Goal: Task Accomplishment & Management: Use online tool/utility

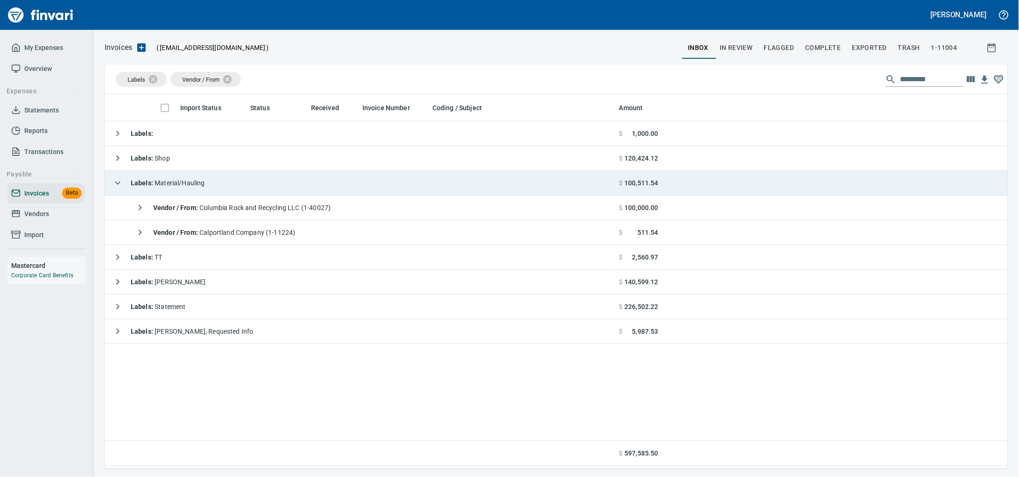
scroll to position [366, 886]
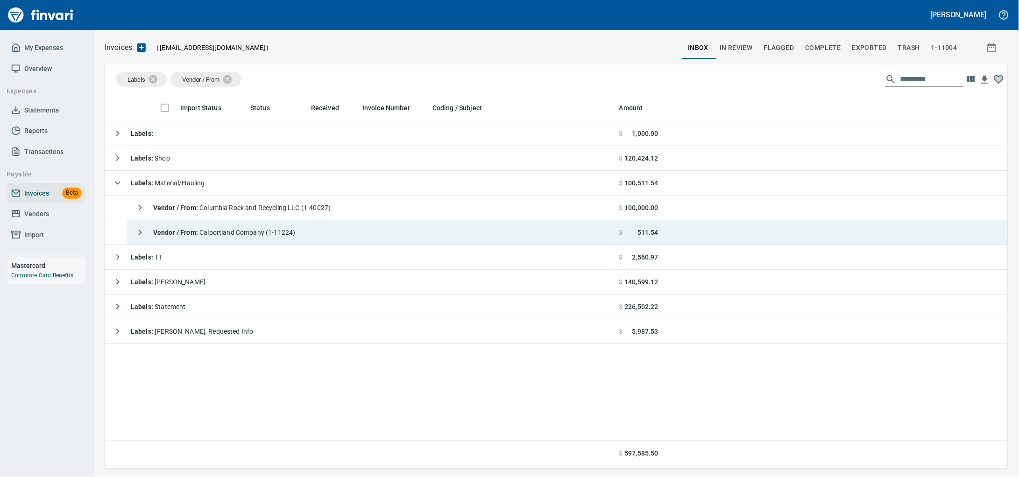
drag, startPoint x: 233, startPoint y: 237, endPoint x: 263, endPoint y: 239, distance: 29.5
click at [233, 236] on span "Vendor / From : Calportland Company (1-11224)" at bounding box center [224, 232] width 142 height 7
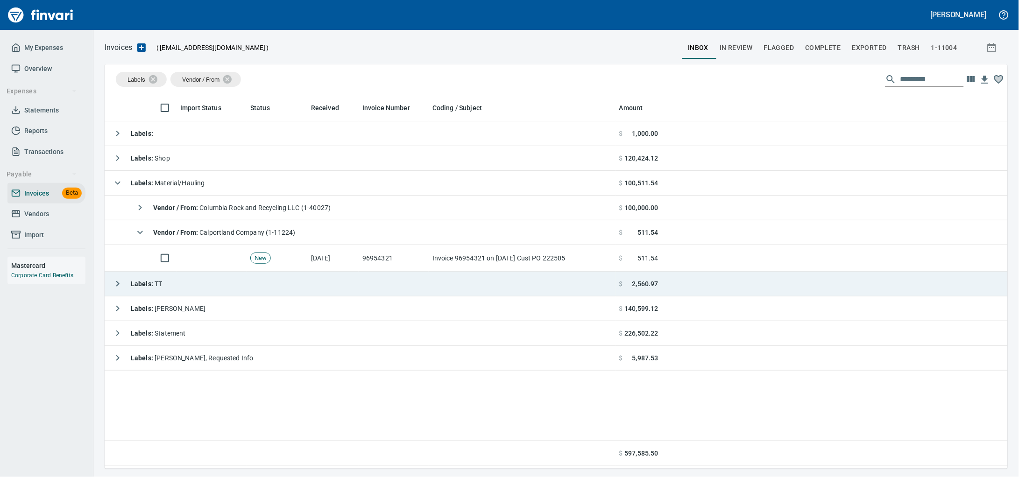
drag, startPoint x: 429, startPoint y: 272, endPoint x: 549, endPoint y: 282, distance: 120.5
click at [429, 271] on td "Invoice 96954321 on [DATE] Cust PO 222505" at bounding box center [522, 258] width 187 height 27
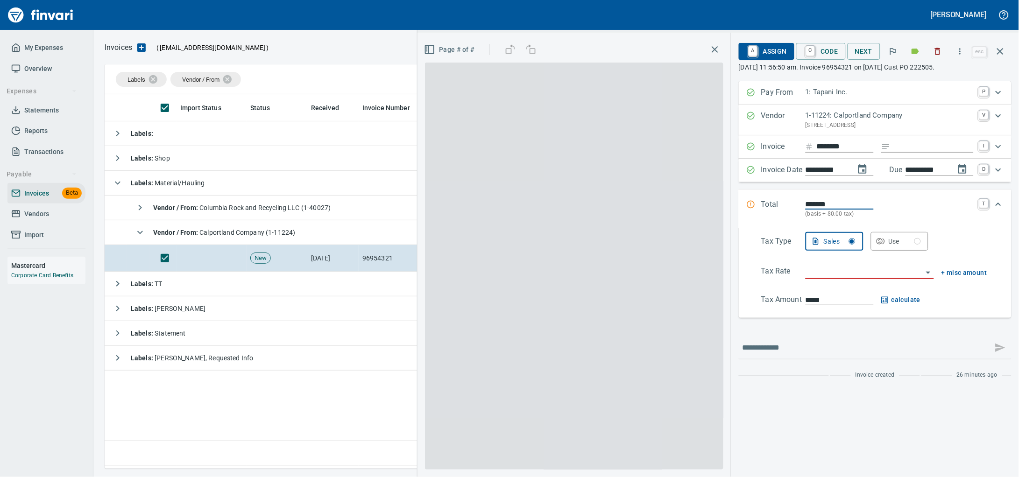
scroll to position [366, 885]
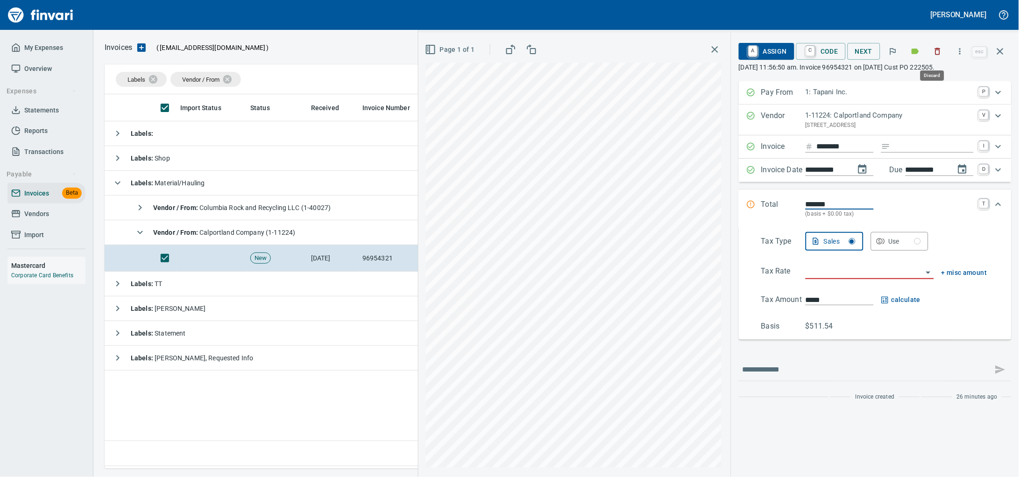
click at [933, 50] on icon "button" at bounding box center [937, 51] width 9 height 9
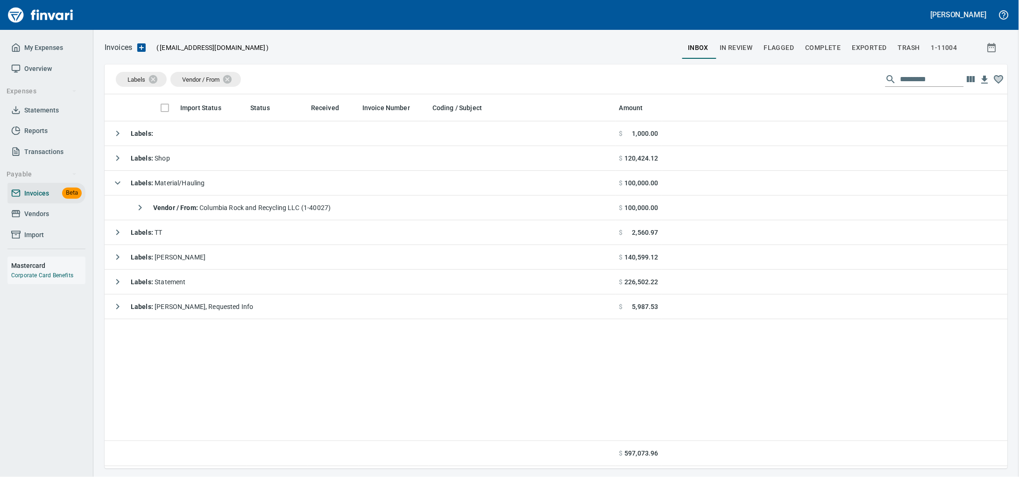
scroll to position [366, 885]
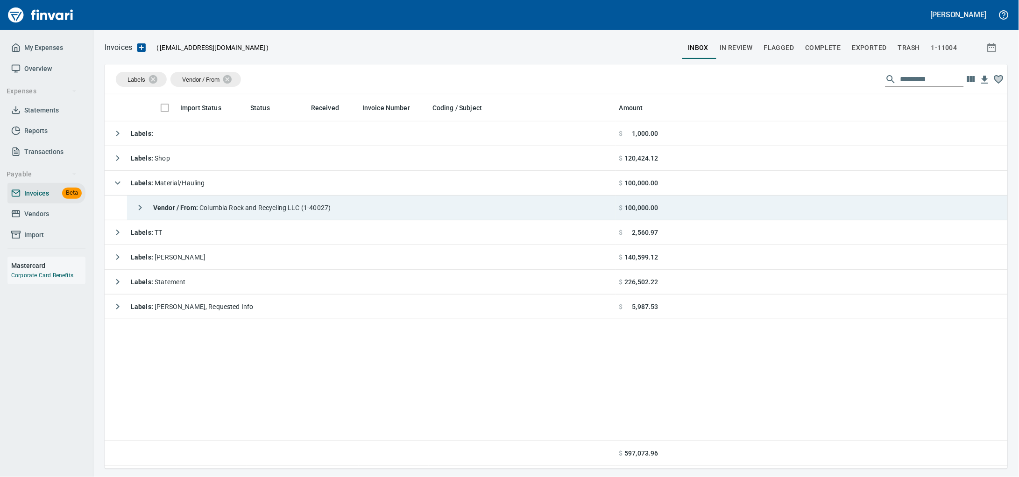
drag, startPoint x: 415, startPoint y: 205, endPoint x: 476, endPoint y: 211, distance: 61.0
click at [415, 205] on td "Vendor / From : Columbia Rock and Recycling LLC (1-40027)" at bounding box center [371, 208] width 489 height 25
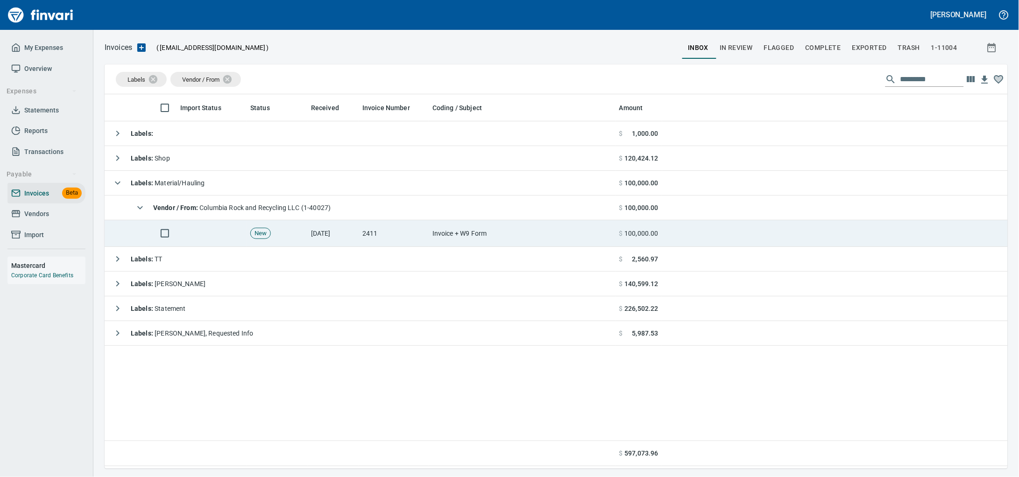
click at [403, 231] on td "2411" at bounding box center [394, 233] width 70 height 27
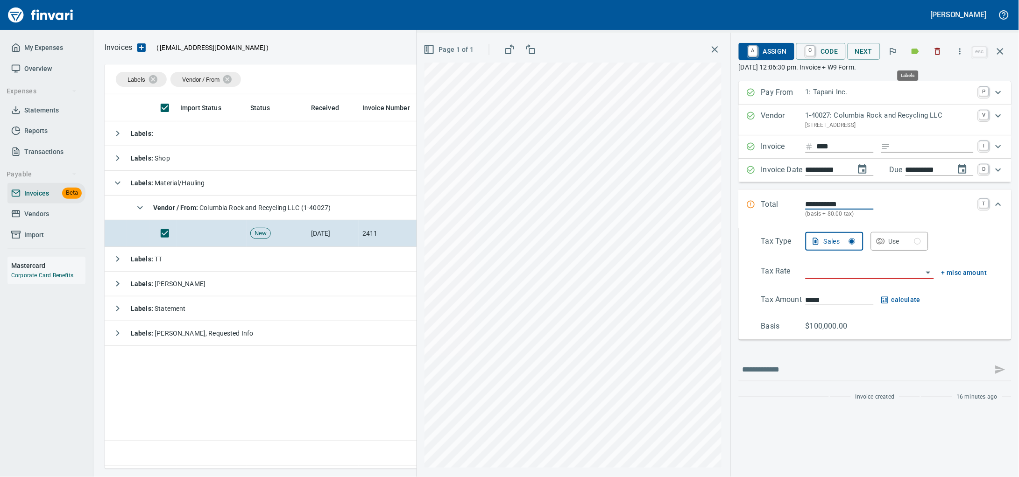
scroll to position [366, 885]
click at [896, 153] on input "Expand" at bounding box center [934, 147] width 79 height 12
type input "****"
type input "**********"
type input "******"
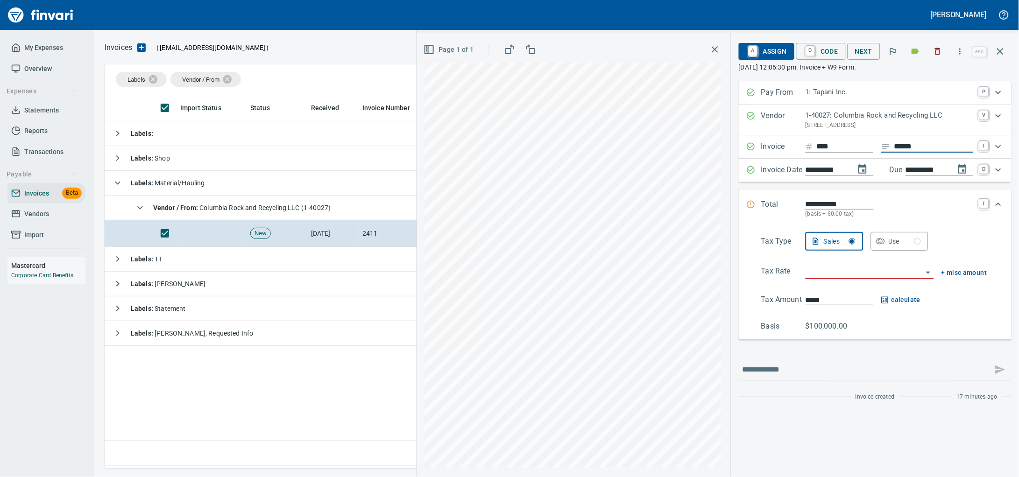
click at [826, 279] on input "search" at bounding box center [864, 272] width 117 height 13
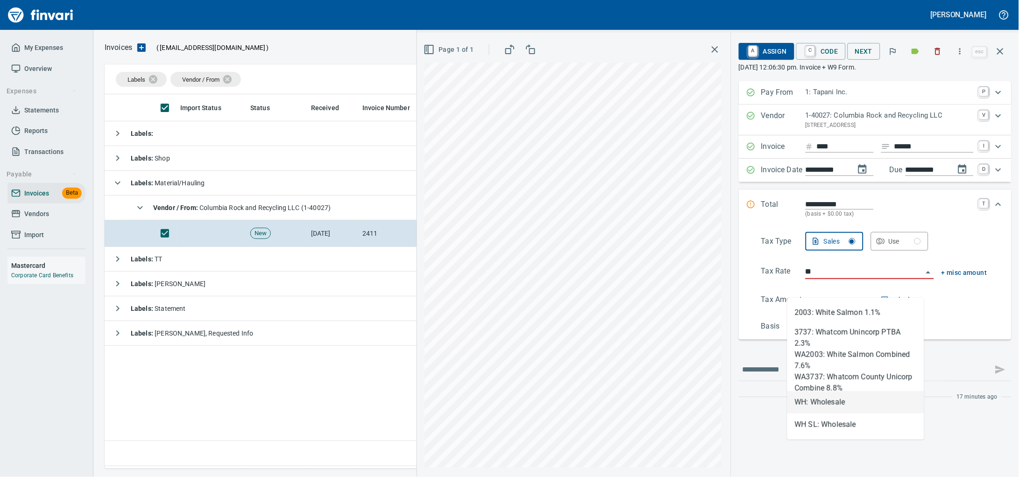
click at [835, 399] on li "WH: Wholesale" at bounding box center [856, 402] width 137 height 22
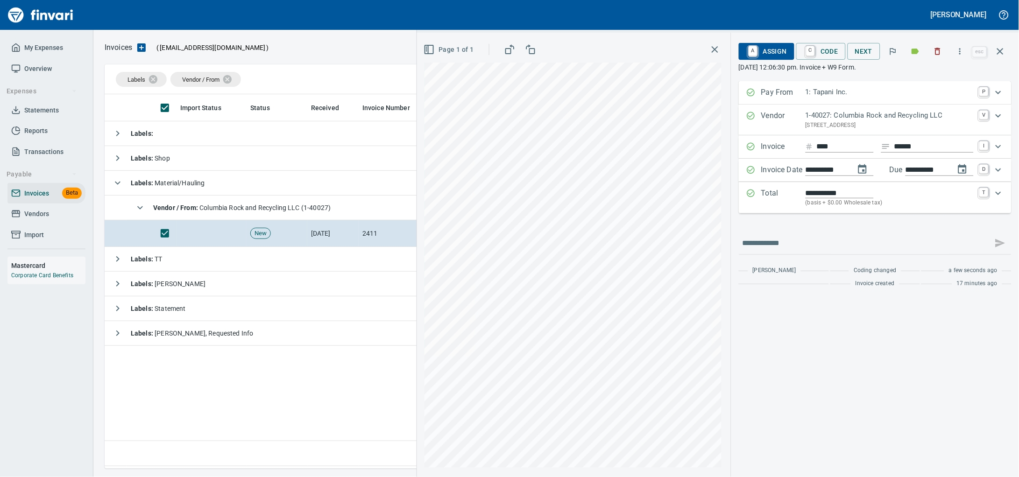
type input "**********"
click at [759, 59] on span "A Assign" at bounding box center [767, 51] width 41 height 16
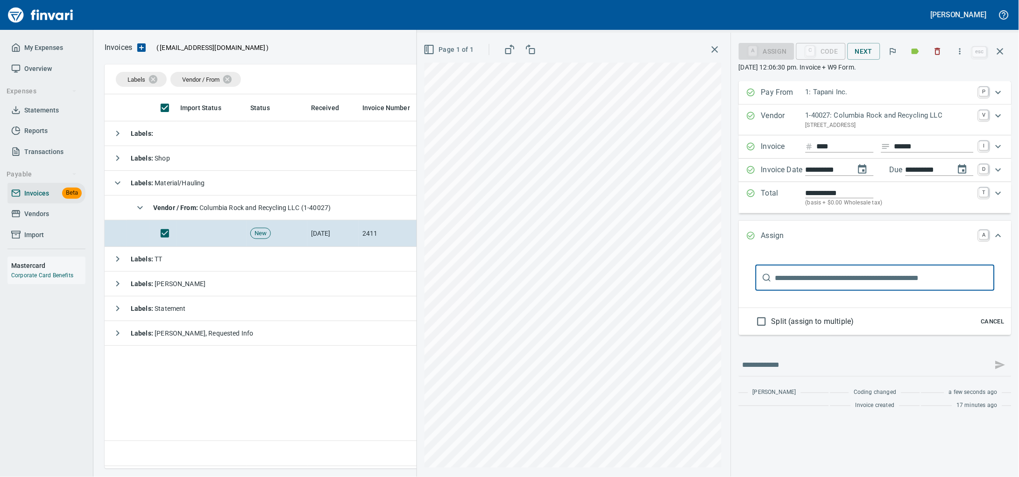
type input "******"
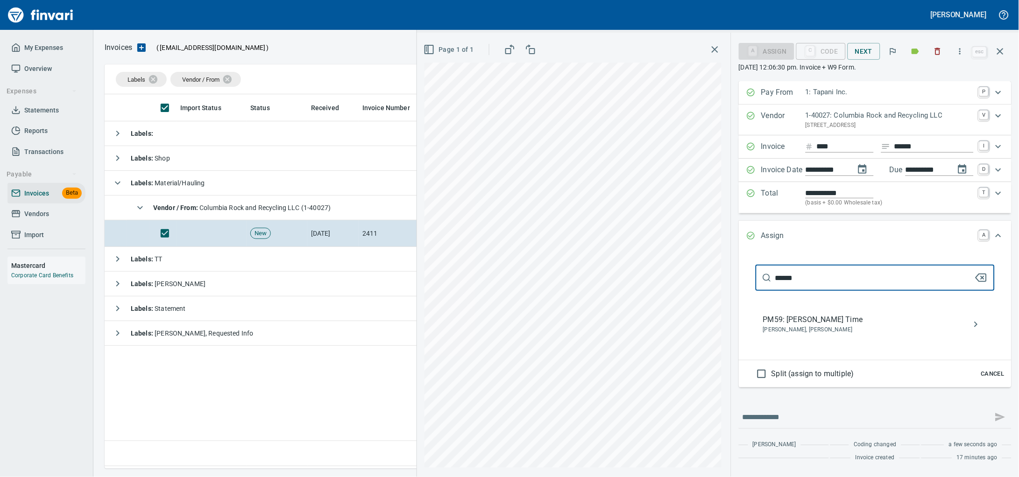
click at [814, 326] on span "PM59: [PERSON_NAME] Time" at bounding box center [867, 319] width 209 height 11
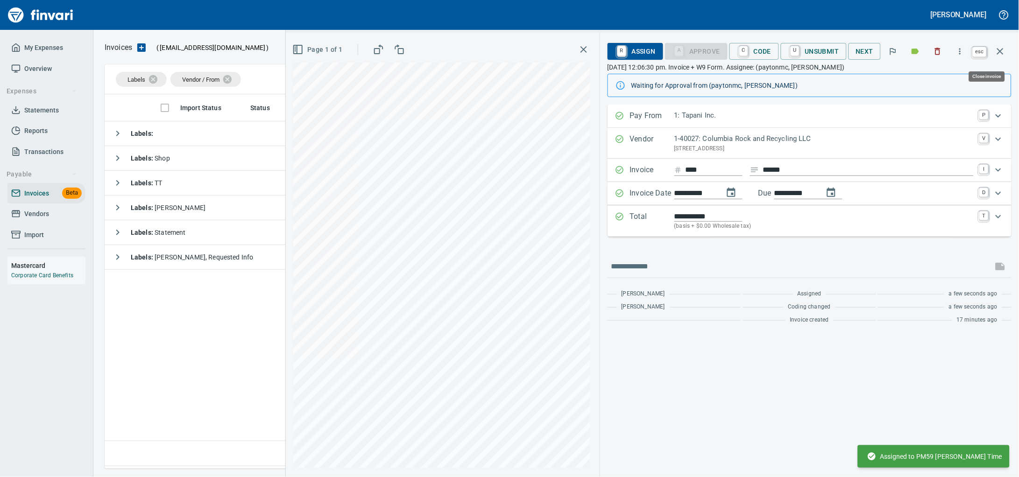
click at [1003, 51] on icon "button" at bounding box center [1000, 51] width 11 height 11
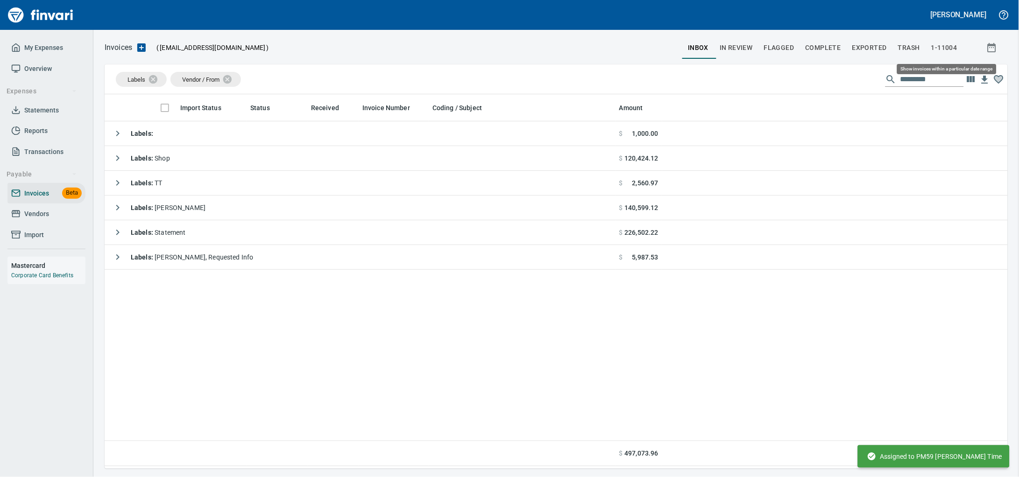
scroll to position [366, 885]
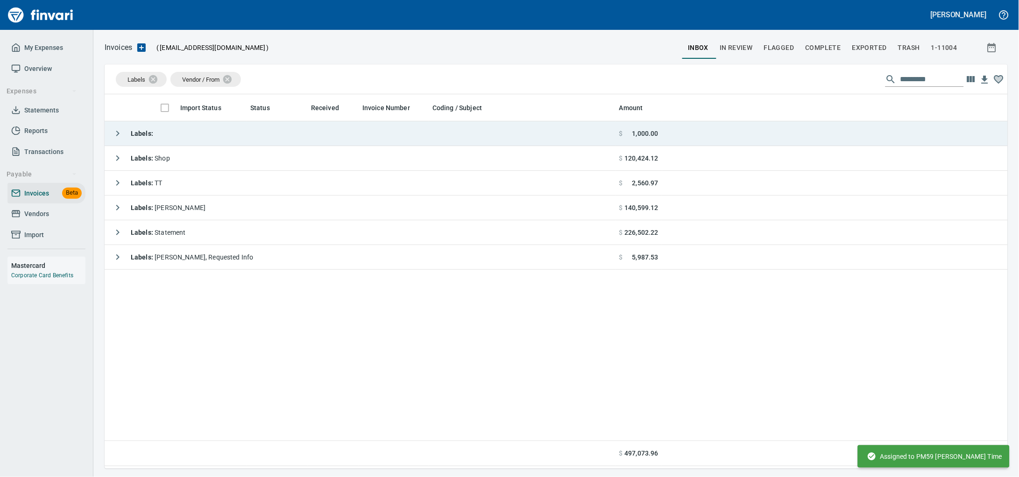
click at [247, 124] on td "Labels :" at bounding box center [360, 133] width 511 height 25
click at [244, 132] on td "Labels :" at bounding box center [360, 133] width 511 height 25
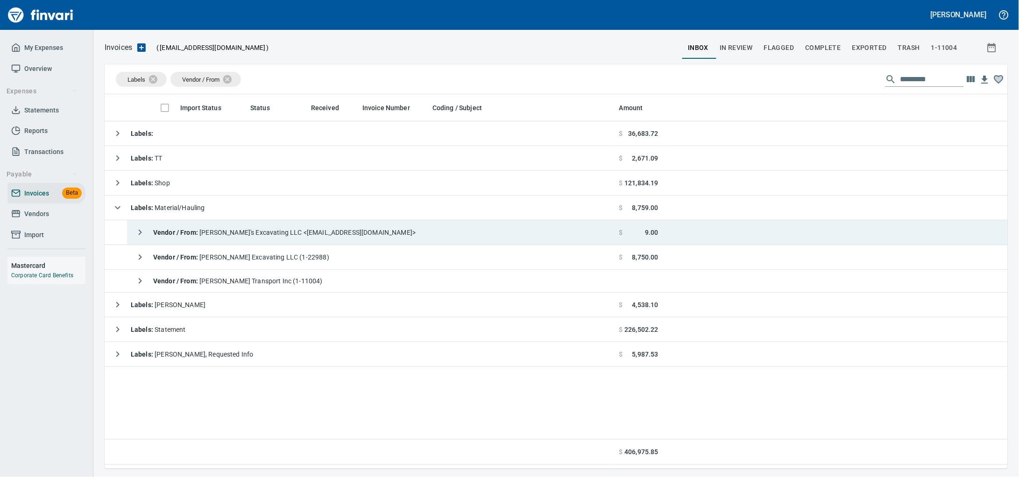
click at [245, 236] on span "Vendor / From : [PERSON_NAME]'s Excavating LLC <[EMAIL_ADDRESS][DOMAIN_NAME]>" at bounding box center [284, 232] width 263 height 7
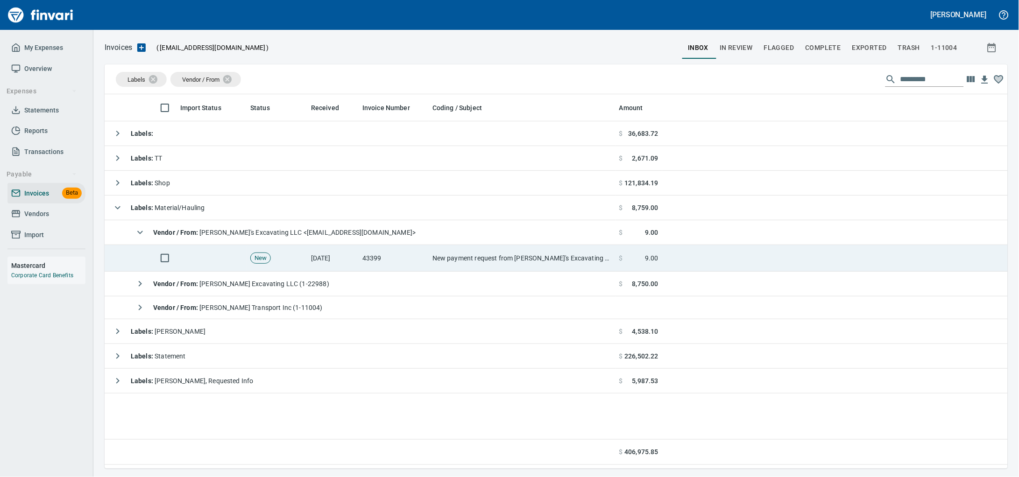
click at [433, 265] on td "New payment request from [PERSON_NAME]'s Excavating LLC for 4456.25 - invoice 9…" at bounding box center [522, 258] width 187 height 27
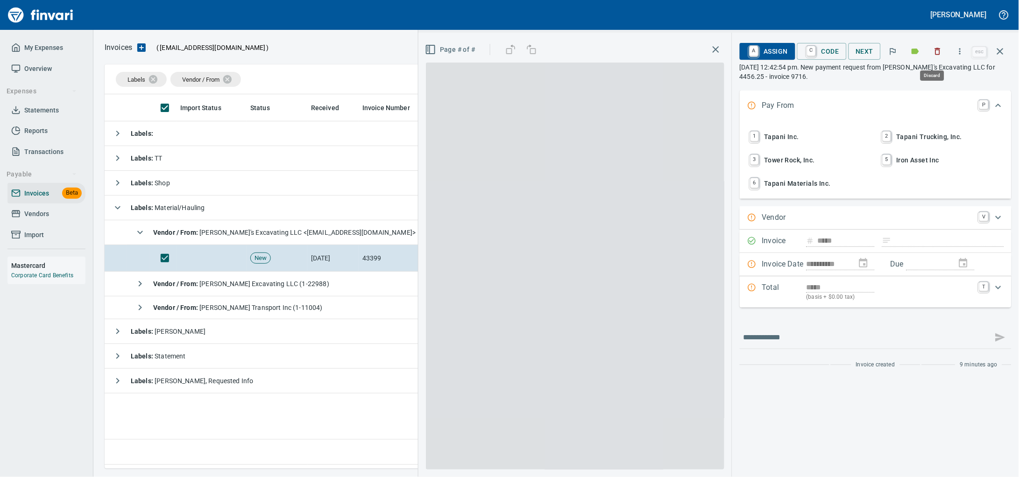
scroll to position [366, 885]
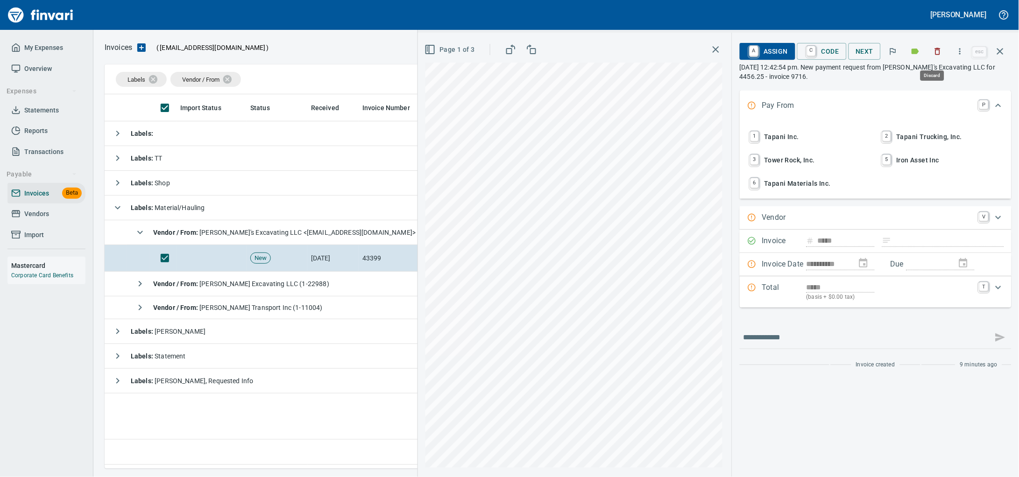
click at [933, 56] on icon "button" at bounding box center [937, 51] width 9 height 9
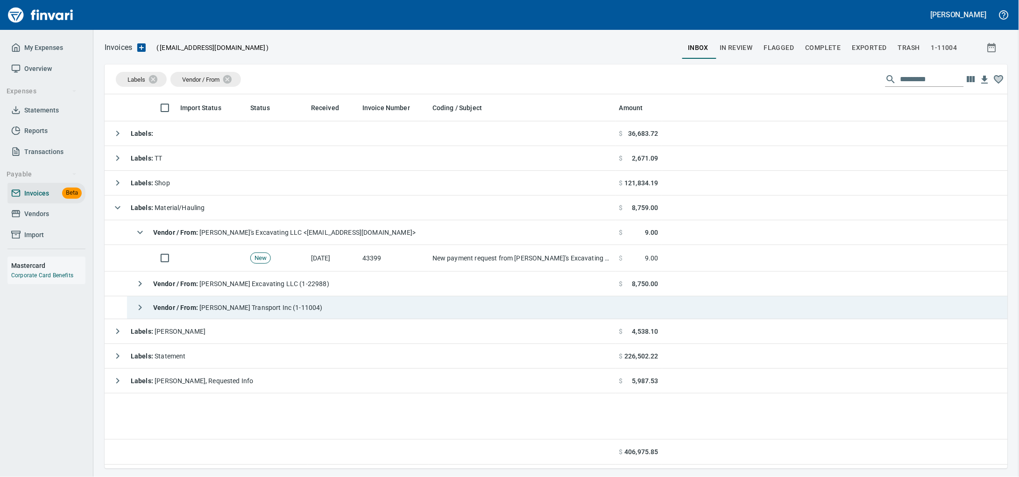
scroll to position [366, 885]
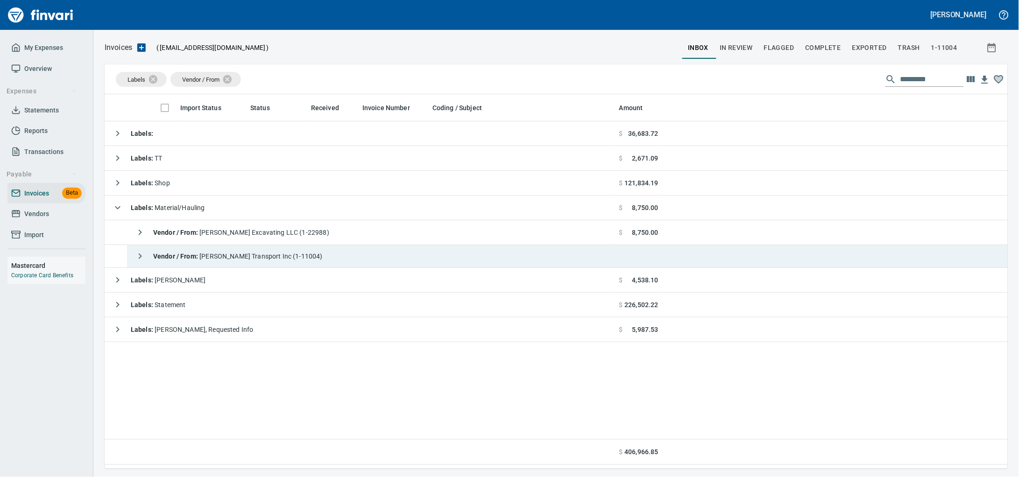
click at [335, 256] on td "Vendor / From : [PERSON_NAME] Transport Inc (1-11004)" at bounding box center [371, 256] width 489 height 23
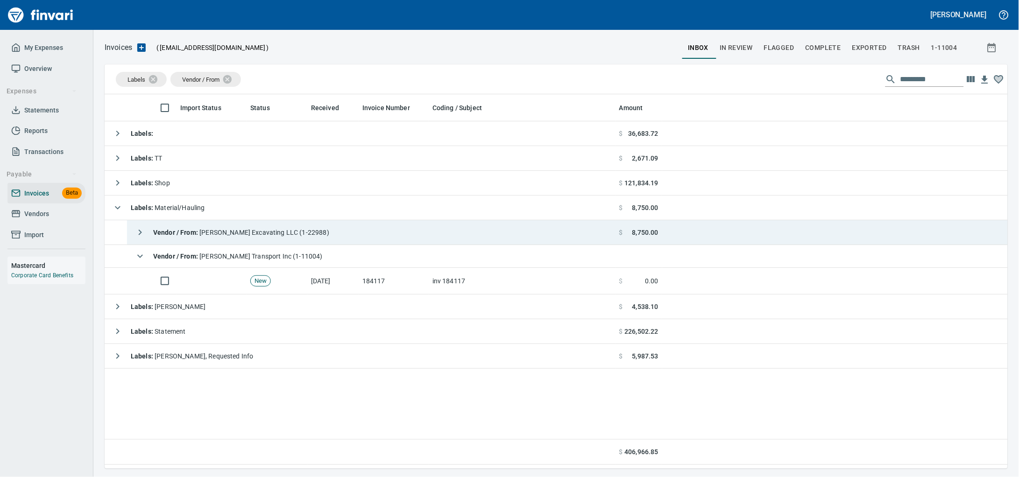
click at [522, 282] on td "inv 184117" at bounding box center [522, 281] width 187 height 27
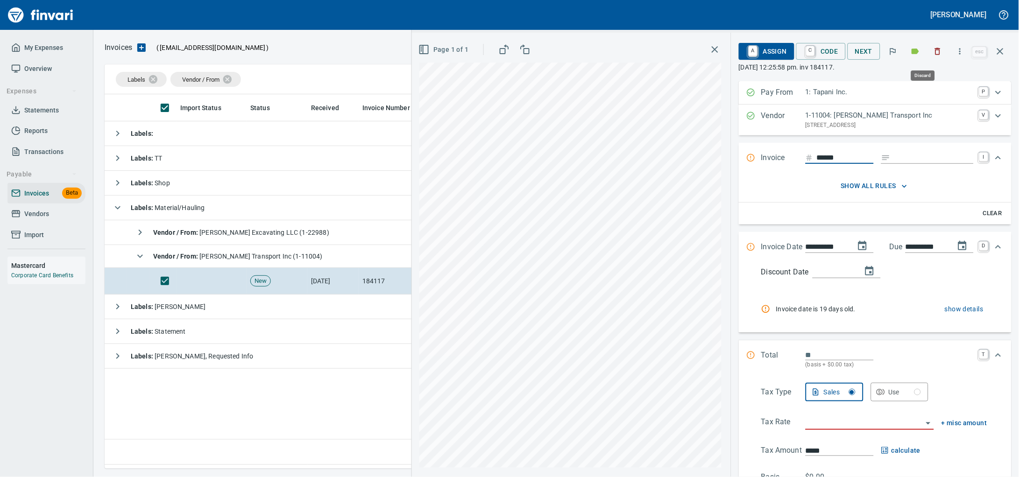
click at [933, 52] on icon "button" at bounding box center [937, 51] width 9 height 9
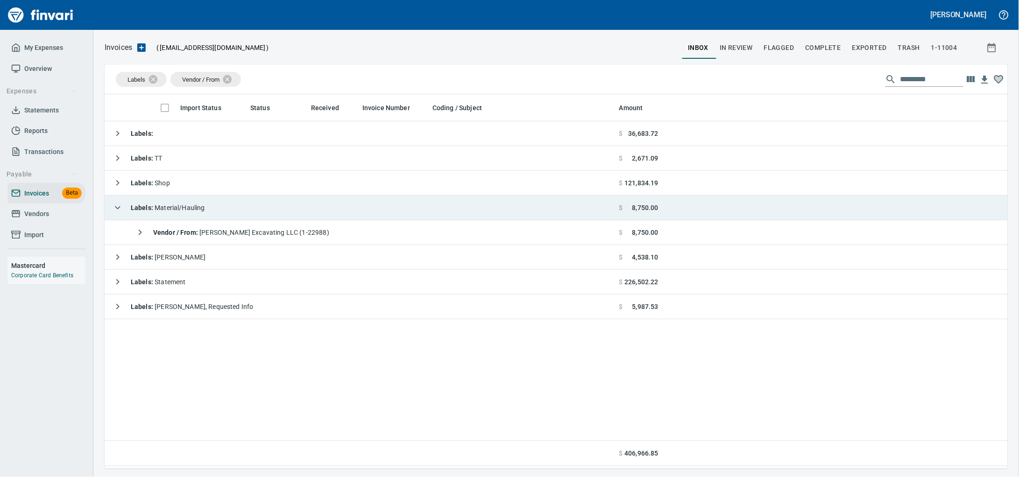
scroll to position [366, 885]
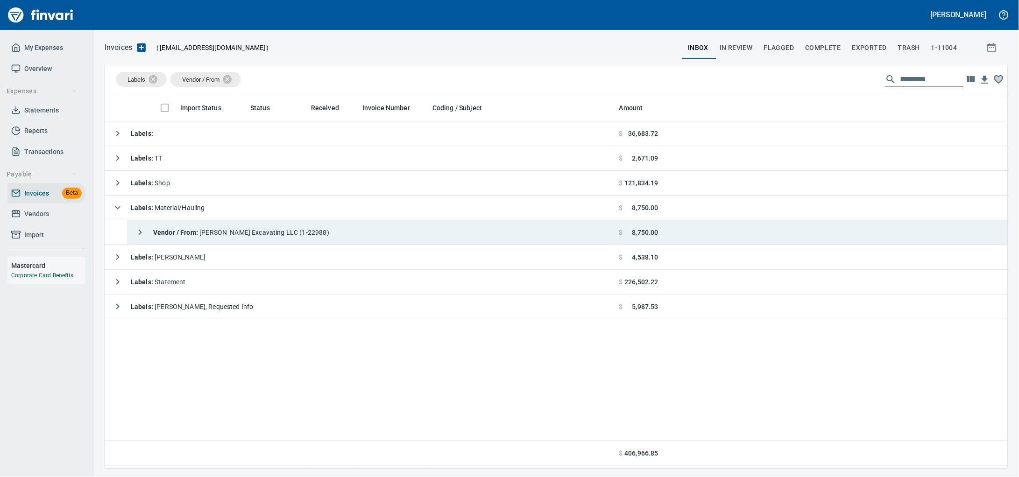
click at [341, 235] on td "Vendor / From : [PERSON_NAME] Excavating LLC (1-22988)" at bounding box center [371, 232] width 489 height 25
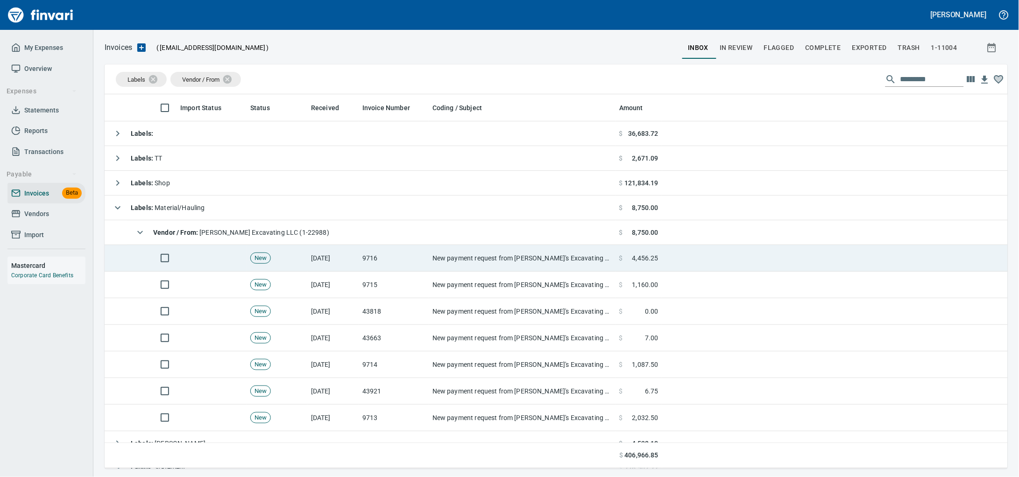
scroll to position [58, 0]
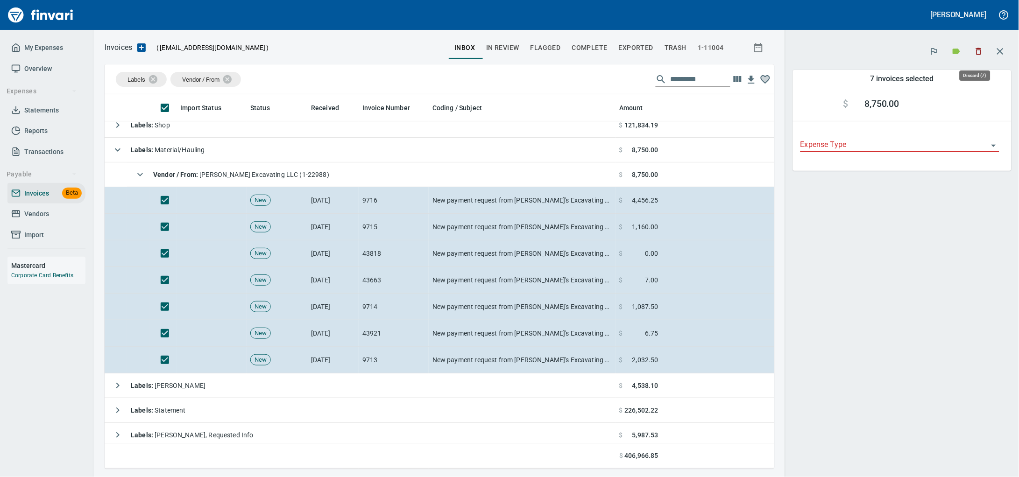
click at [978, 56] on icon "button" at bounding box center [978, 51] width 9 height 9
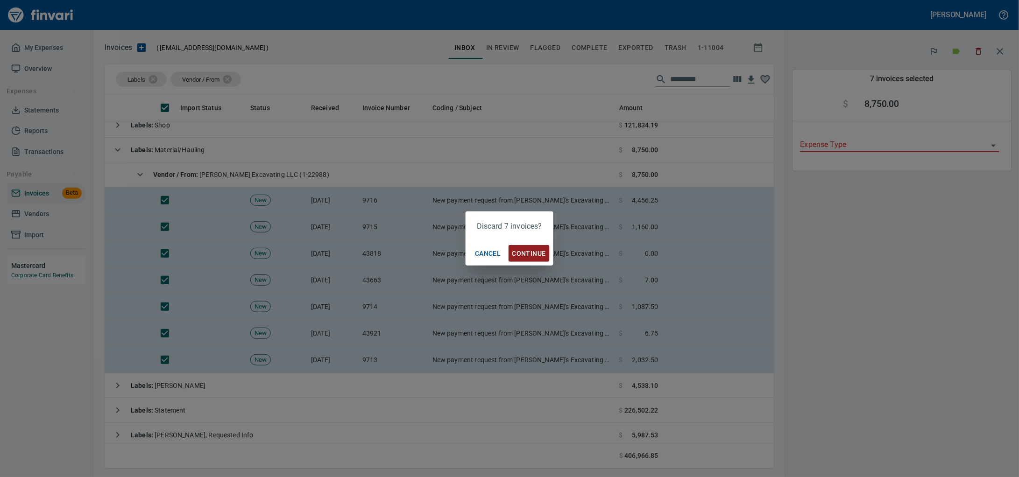
scroll to position [366, 652]
click at [539, 253] on span "Continue" at bounding box center [529, 254] width 34 height 12
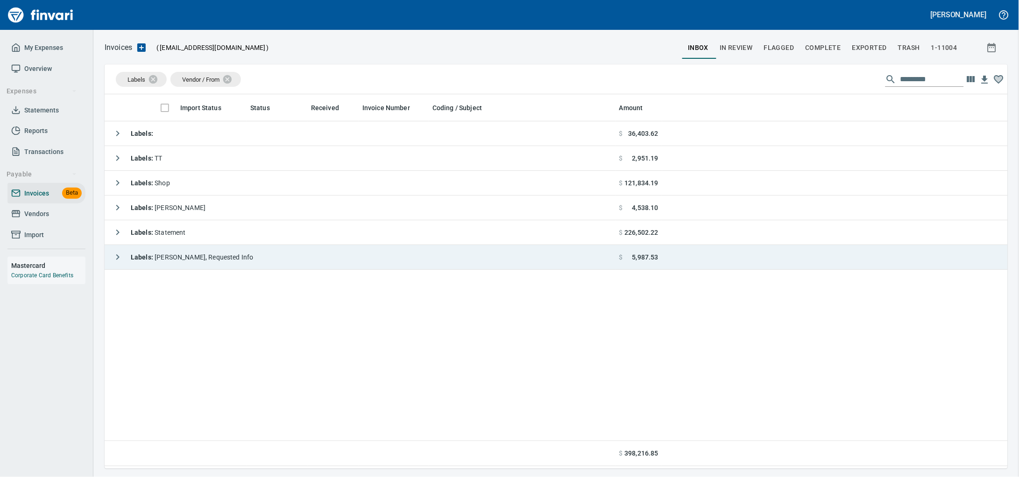
scroll to position [366, 884]
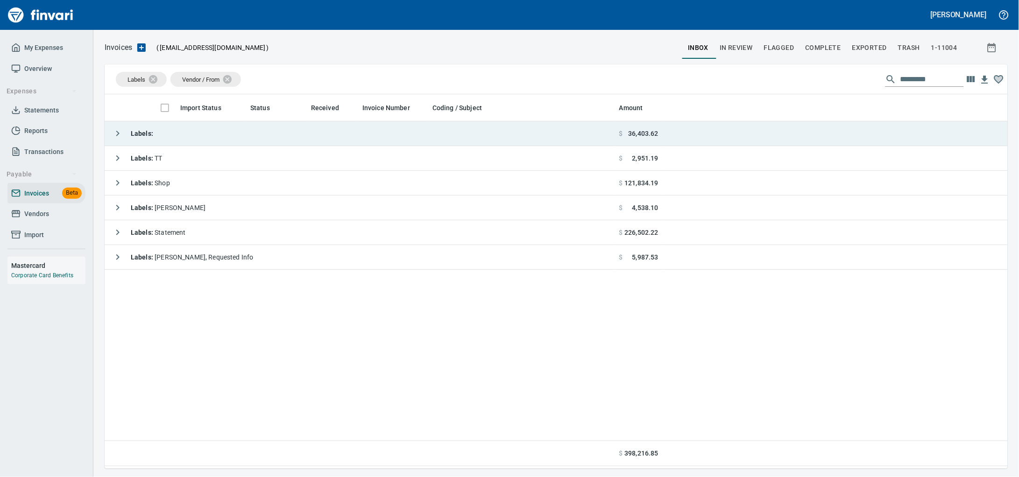
click at [212, 138] on td "Labels :" at bounding box center [360, 133] width 511 height 25
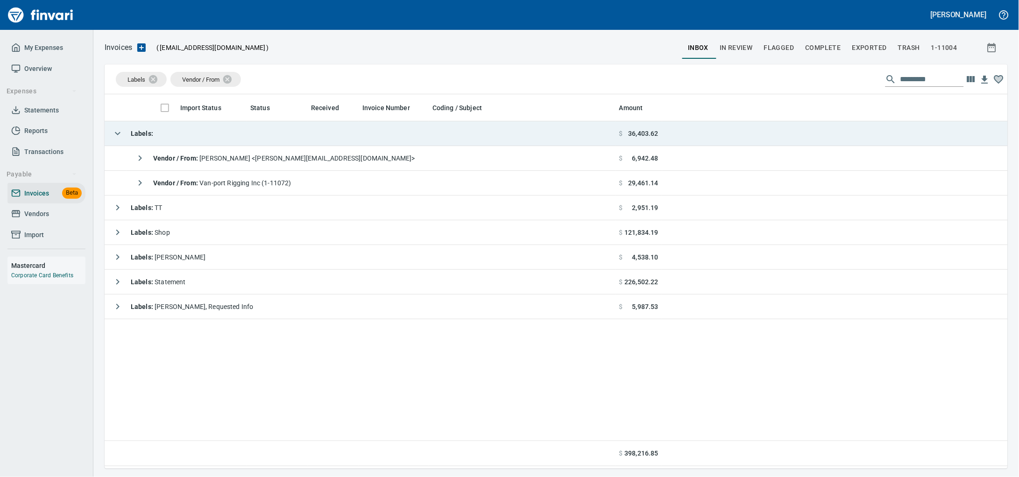
click at [212, 138] on td "Labels :" at bounding box center [360, 133] width 511 height 25
